Goal: Check status: Check status

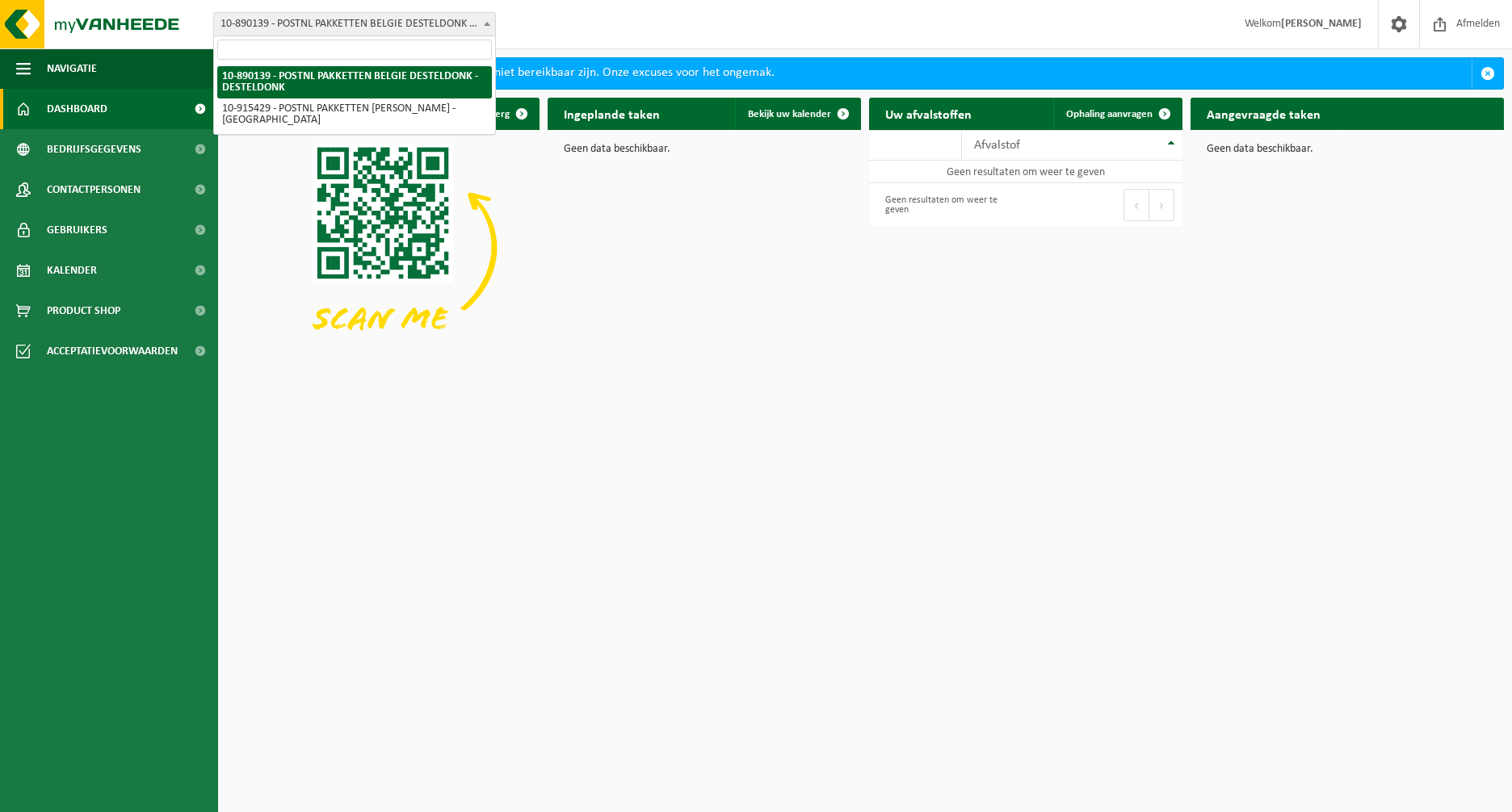
click at [389, 23] on span "10-890139 - POSTNL PAKKETTEN BELGIE DESTELDONK - DESTELDONK" at bounding box center [354, 24] width 281 height 23
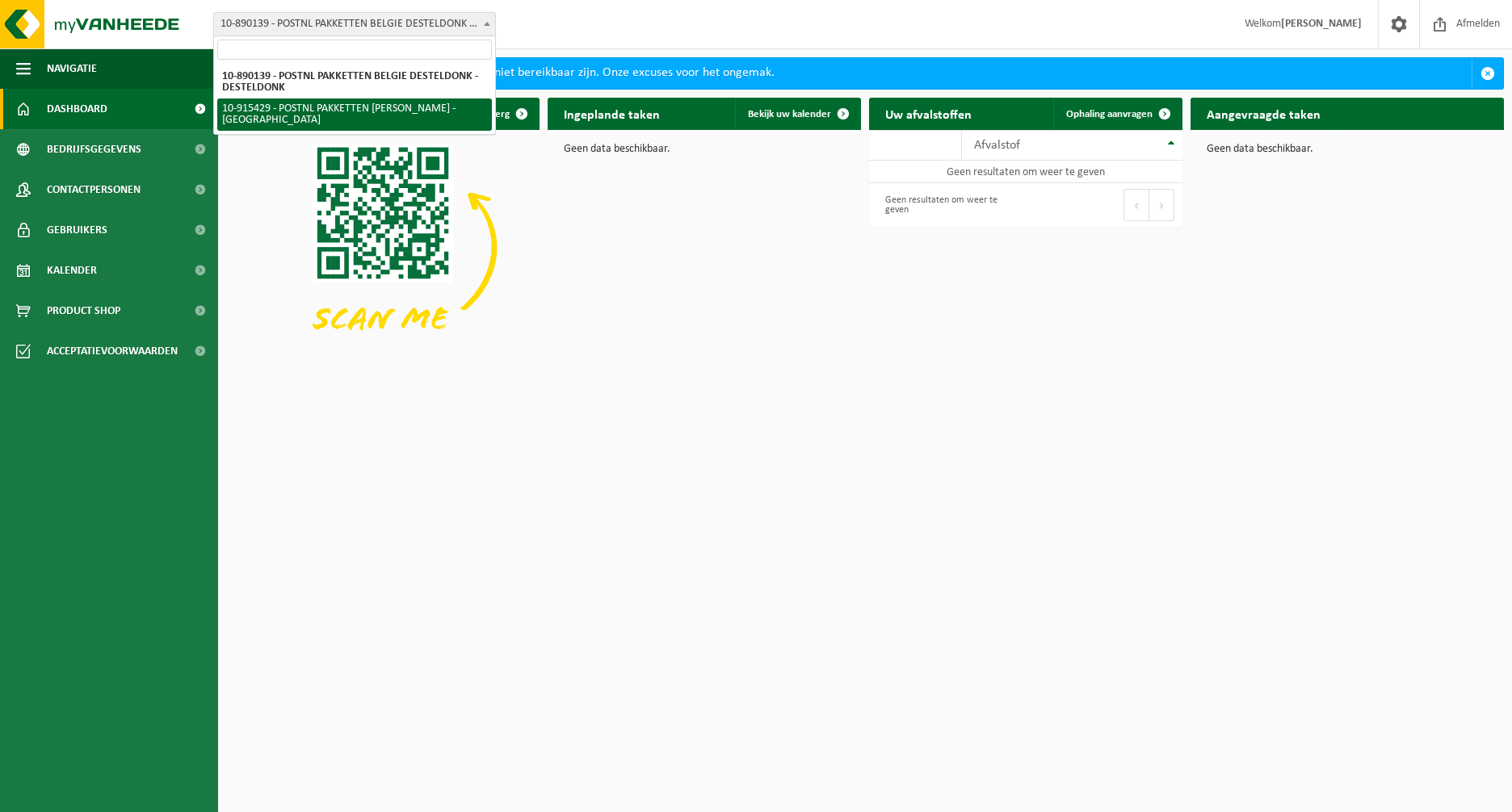
select select "127004"
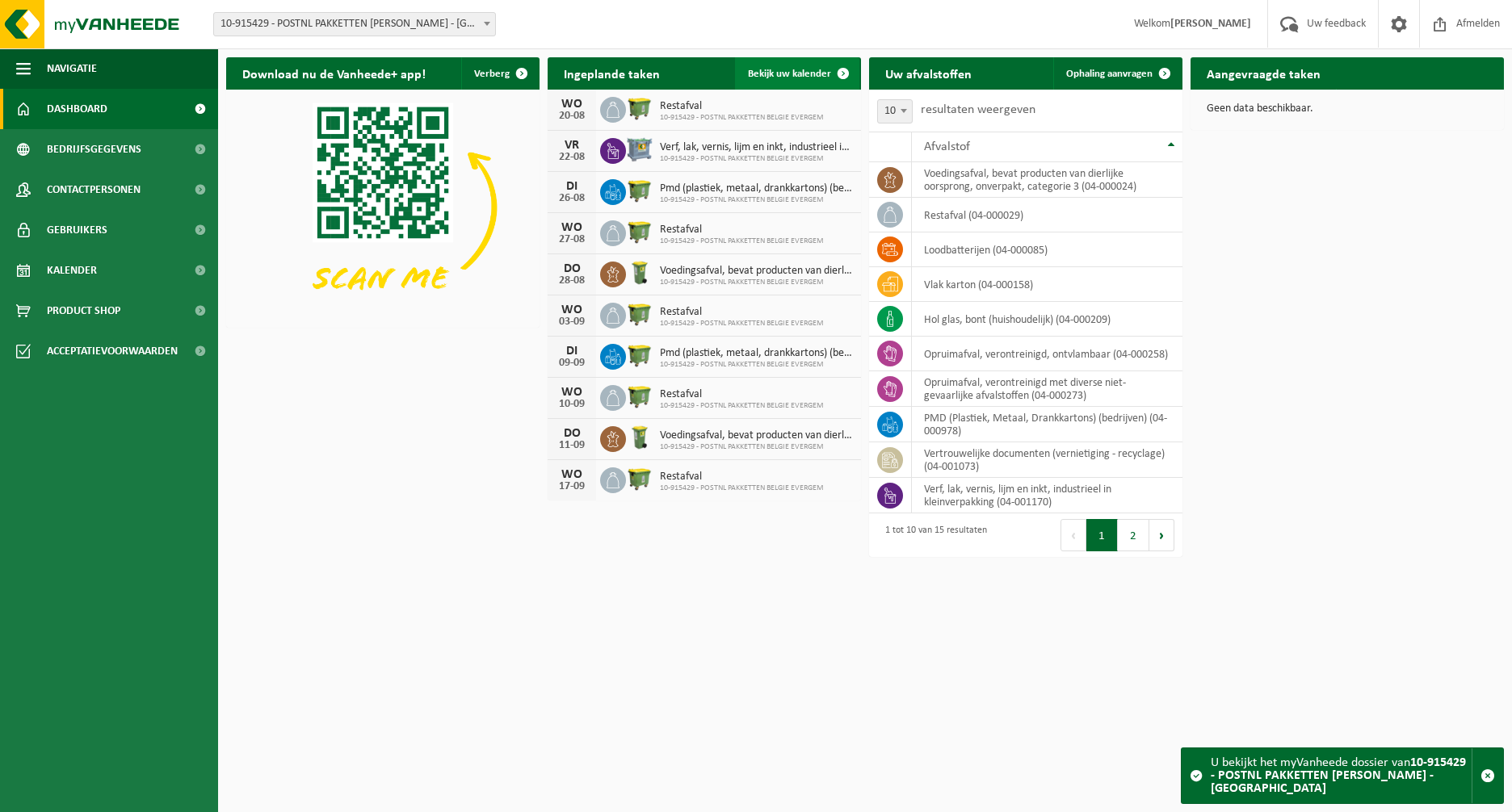
click at [785, 73] on span "Bekijk uw kalender" at bounding box center [789, 73] width 83 height 10
